Goal: Check status

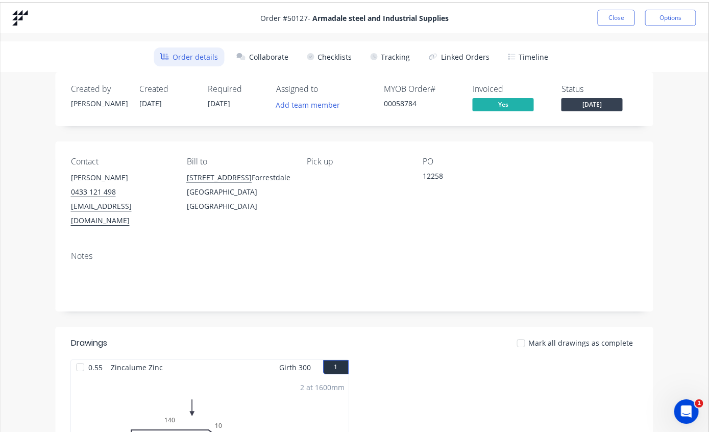
scroll to position [0, 326]
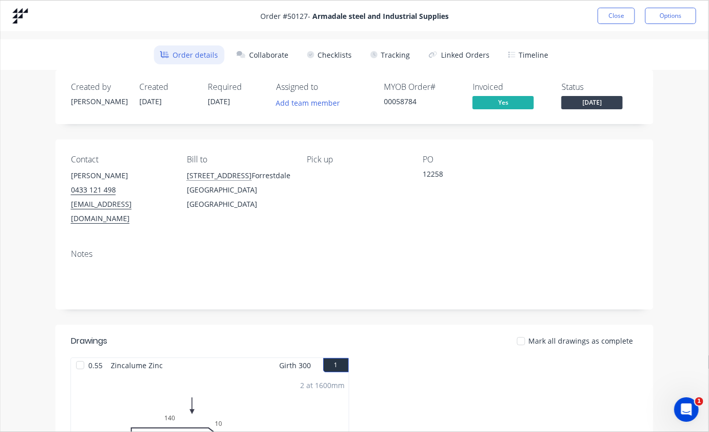
click at [616, 10] on button "Close" at bounding box center [616, 16] width 37 height 16
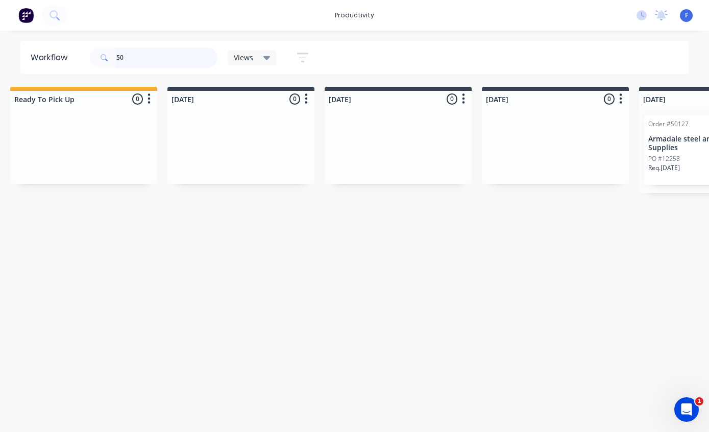
type input "5"
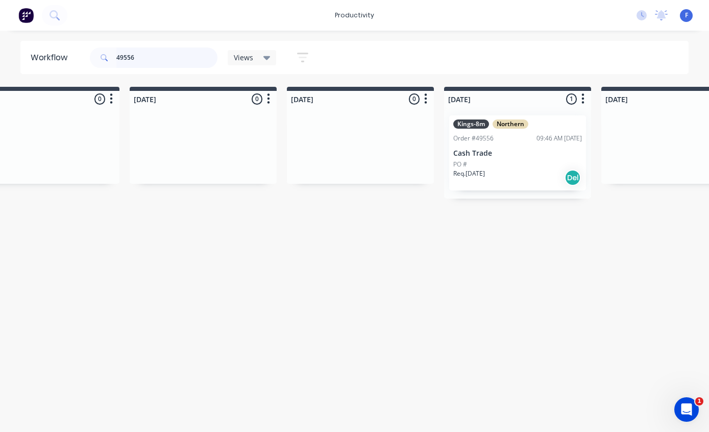
scroll to position [0, 525]
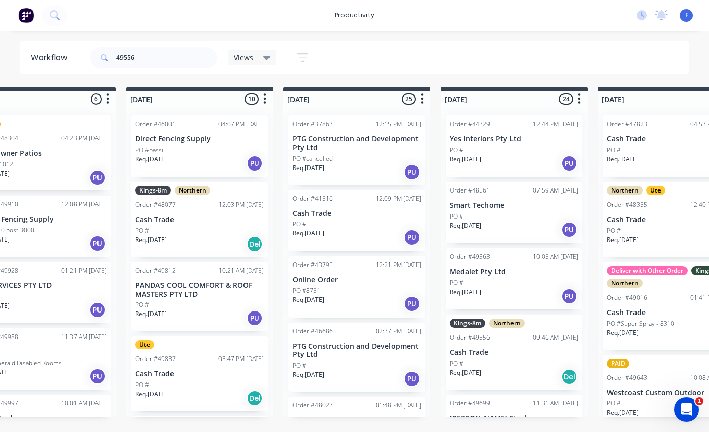
click at [513, 128] on div "Order #44329 12:44 PM [DATE]" at bounding box center [514, 123] width 129 height 9
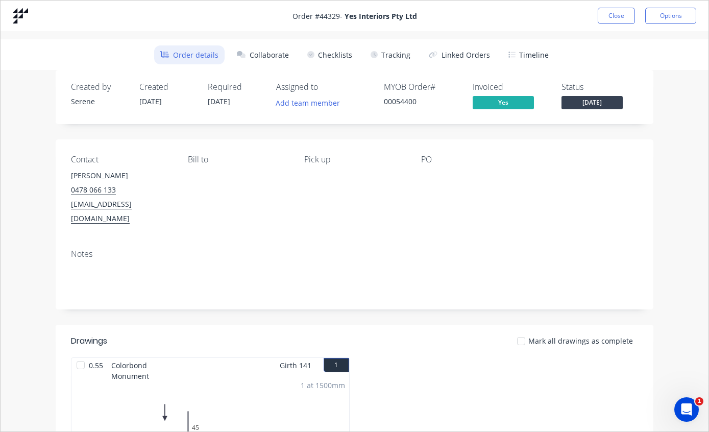
click at [608, 13] on button "Close" at bounding box center [616, 16] width 37 height 16
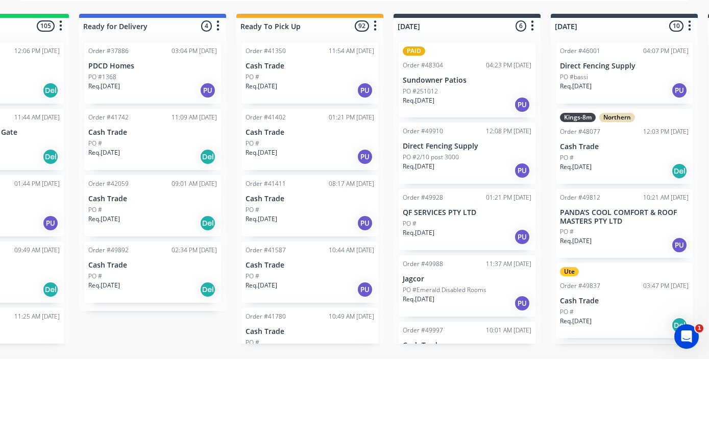
scroll to position [0, 0]
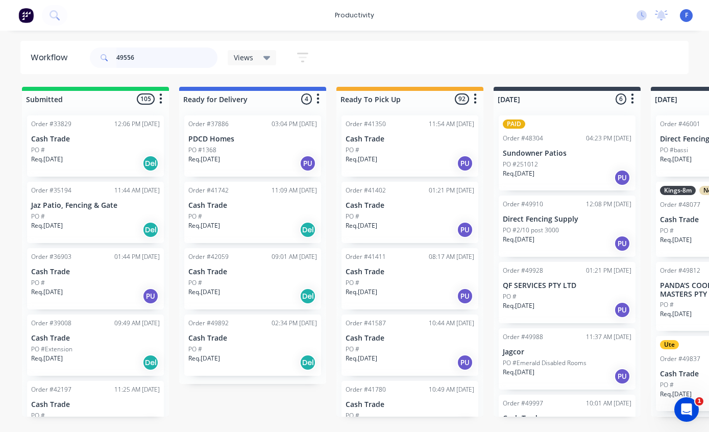
click at [175, 60] on input "49556" at bounding box center [166, 57] width 101 height 20
click at [173, 59] on input "49556" at bounding box center [166, 57] width 101 height 20
click at [173, 58] on input "49556" at bounding box center [166, 57] width 101 height 20
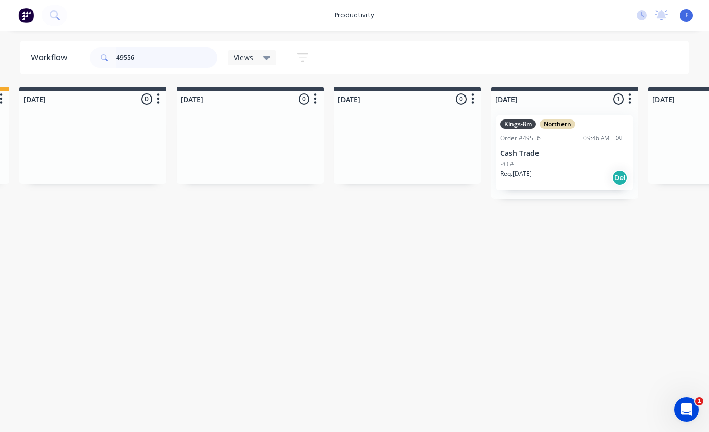
scroll to position [0, 501]
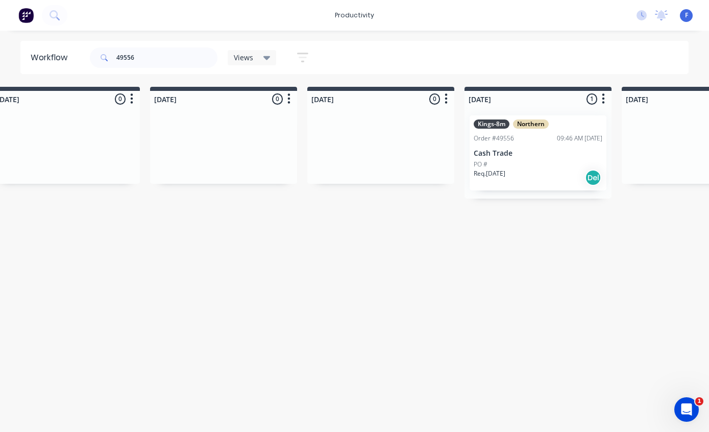
click at [580, 139] on div "09:46 AM [DATE]" at bounding box center [579, 138] width 45 height 9
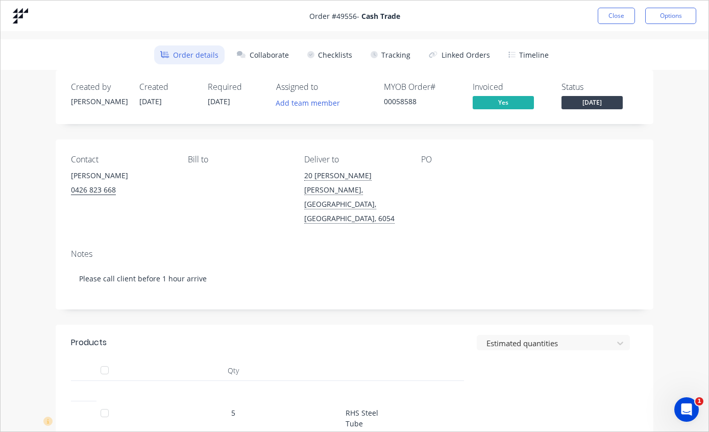
click at [398, 47] on button "Tracking" at bounding box center [391, 54] width 52 height 19
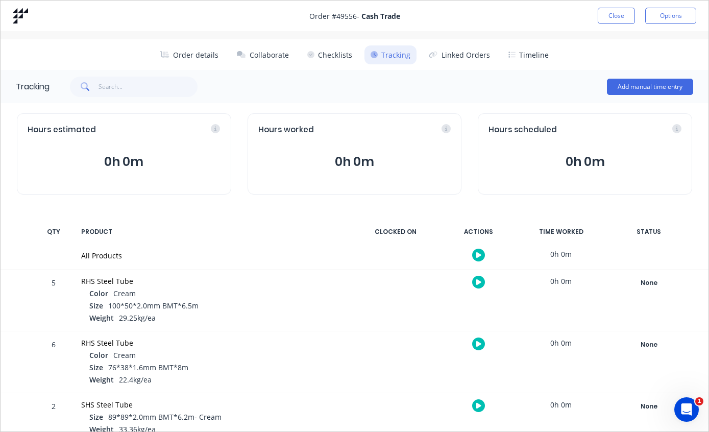
scroll to position [0, 0]
click at [621, 18] on button "Close" at bounding box center [616, 16] width 37 height 16
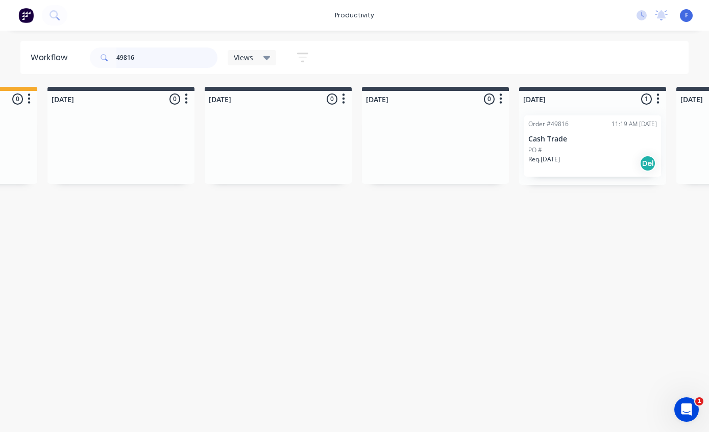
scroll to position [0, 447]
type input "49816"
click at [583, 131] on div "Order #49816 11:19 AM [DATE] Cash Trade PO # Req. [DATE] Del" at bounding box center [592, 145] width 137 height 61
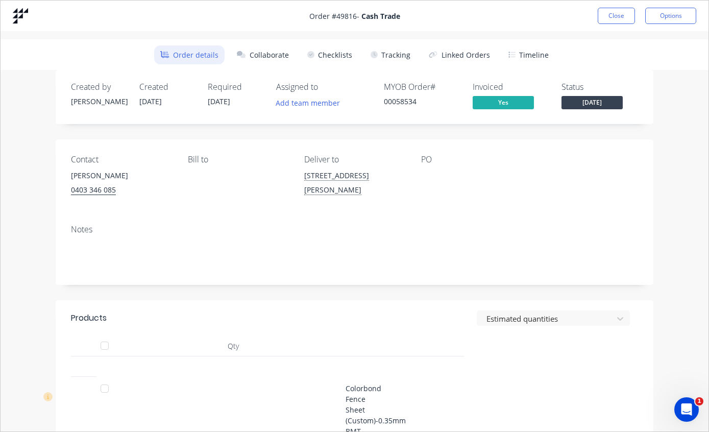
click at [402, 54] on button "Tracking" at bounding box center [391, 54] width 52 height 19
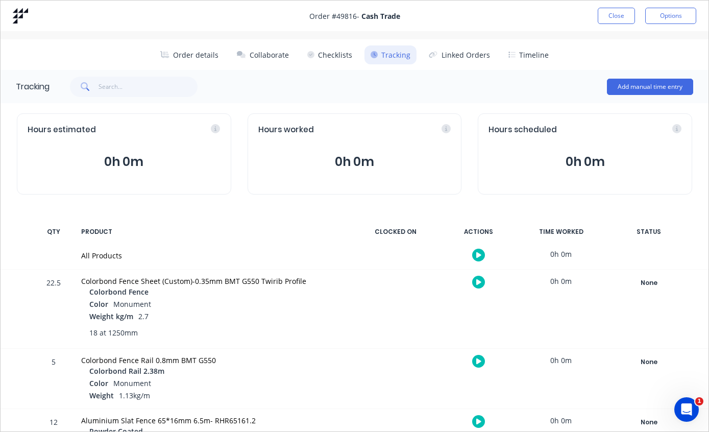
click at [648, 279] on div "None" at bounding box center [649, 282] width 74 height 13
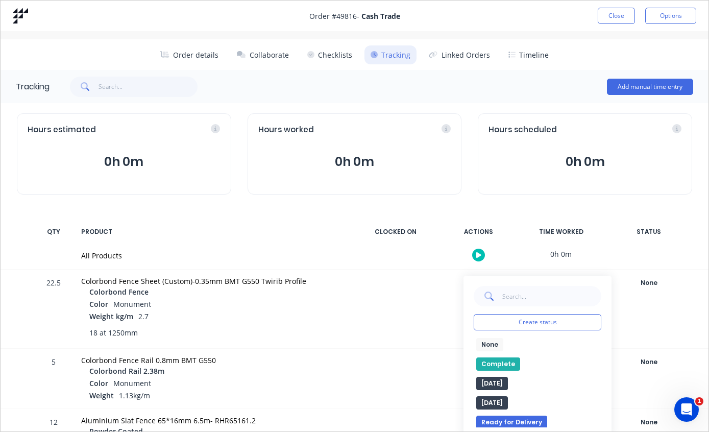
click at [498, 362] on button "Complete" at bounding box center [498, 363] width 44 height 13
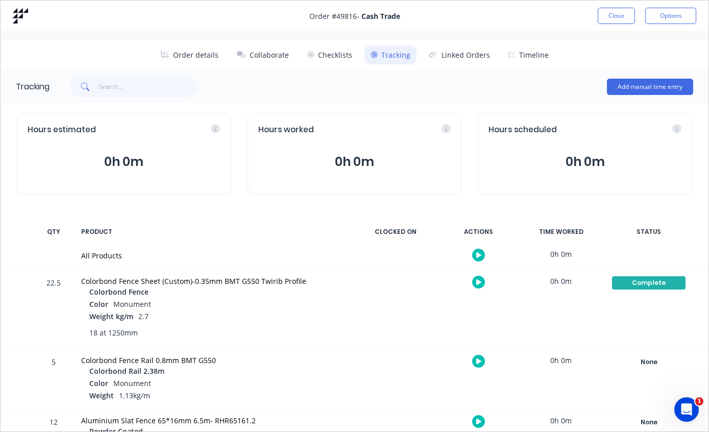
click at [618, 12] on button "Close" at bounding box center [616, 16] width 37 height 16
